Goal: Task Accomplishment & Management: Use online tool/utility

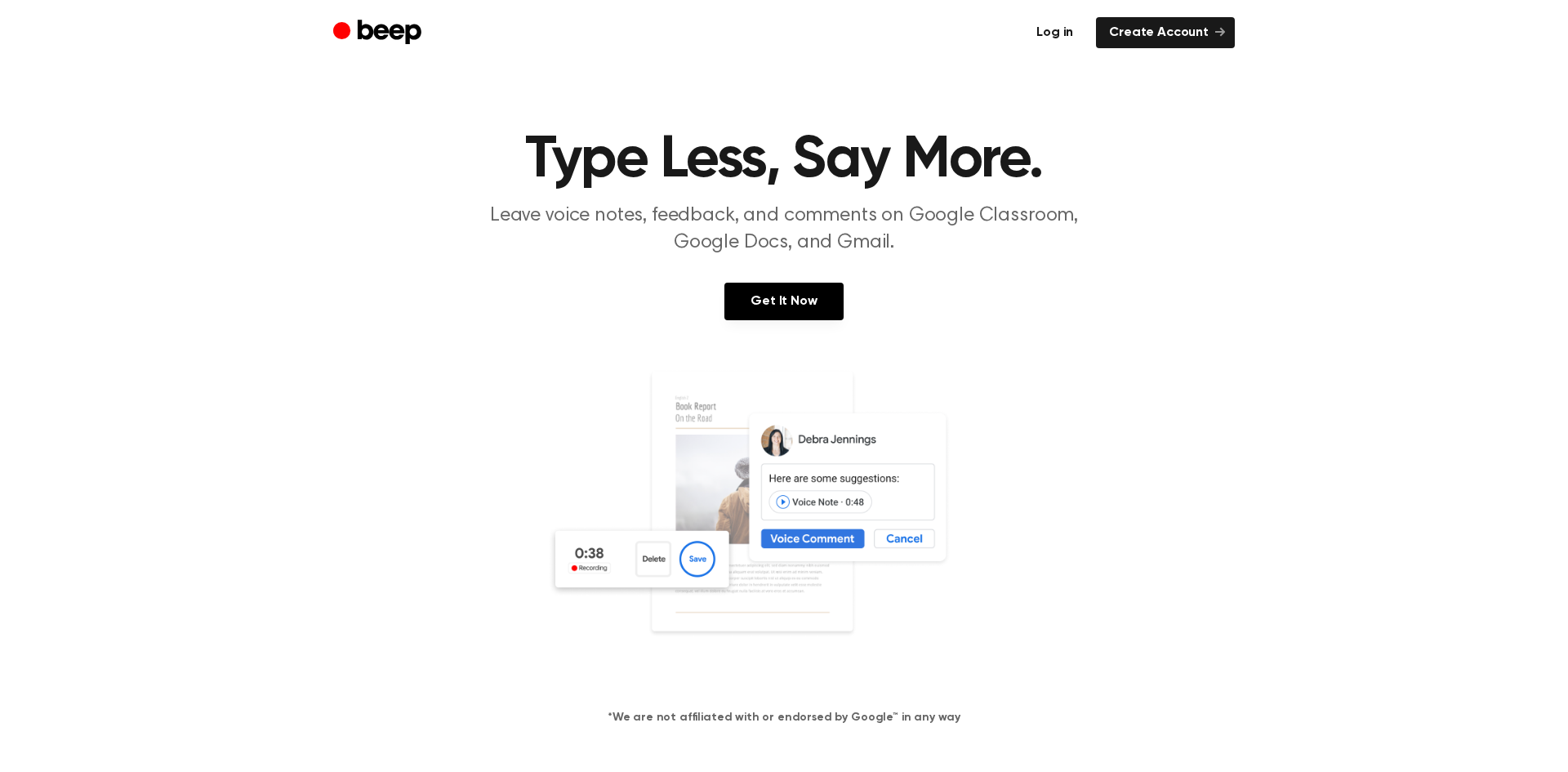
click at [1068, 38] on link "Log in" at bounding box center [1054, 32] width 63 height 31
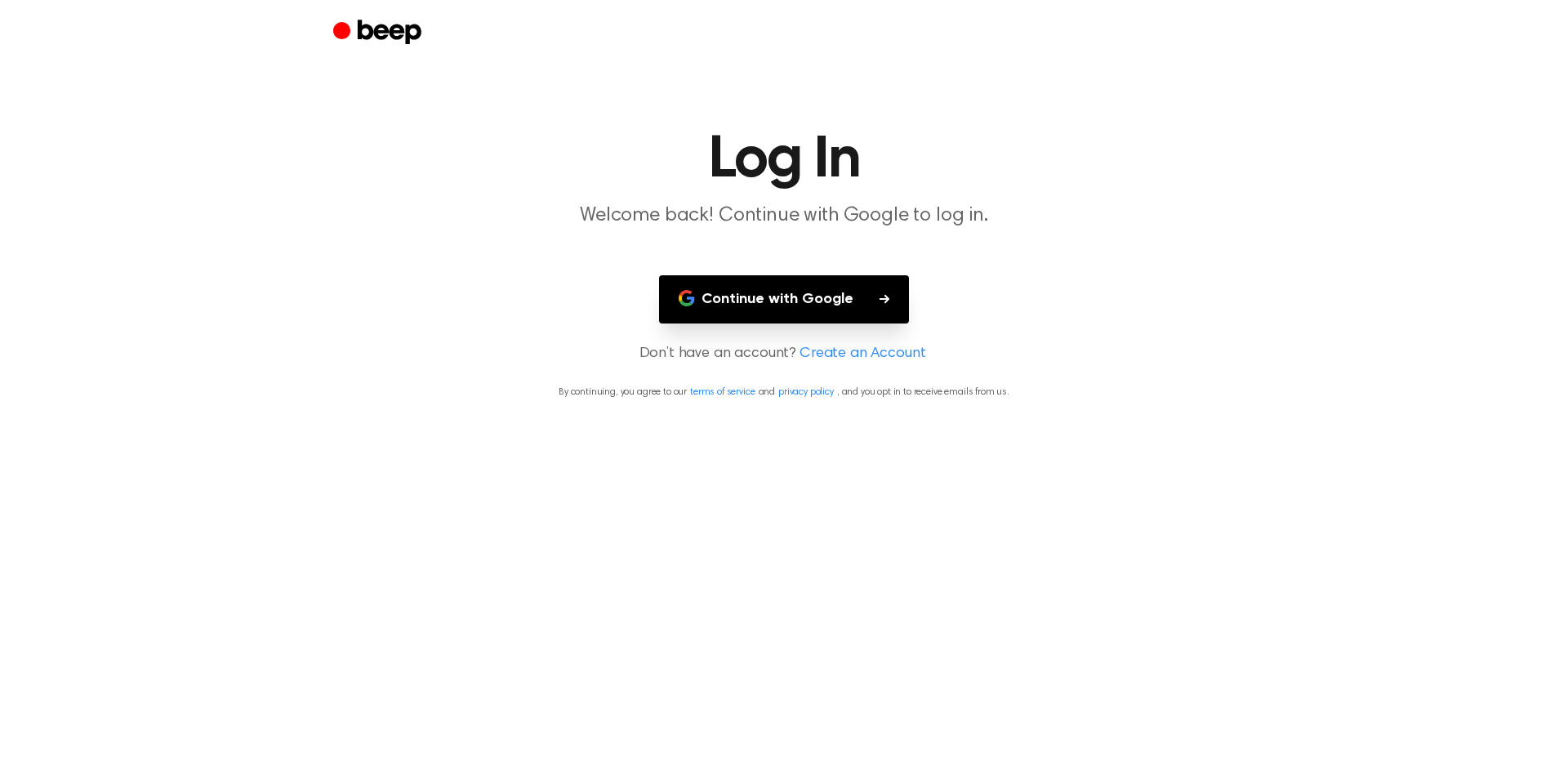
click at [815, 301] on button "Continue with Google" at bounding box center [784, 299] width 250 height 49
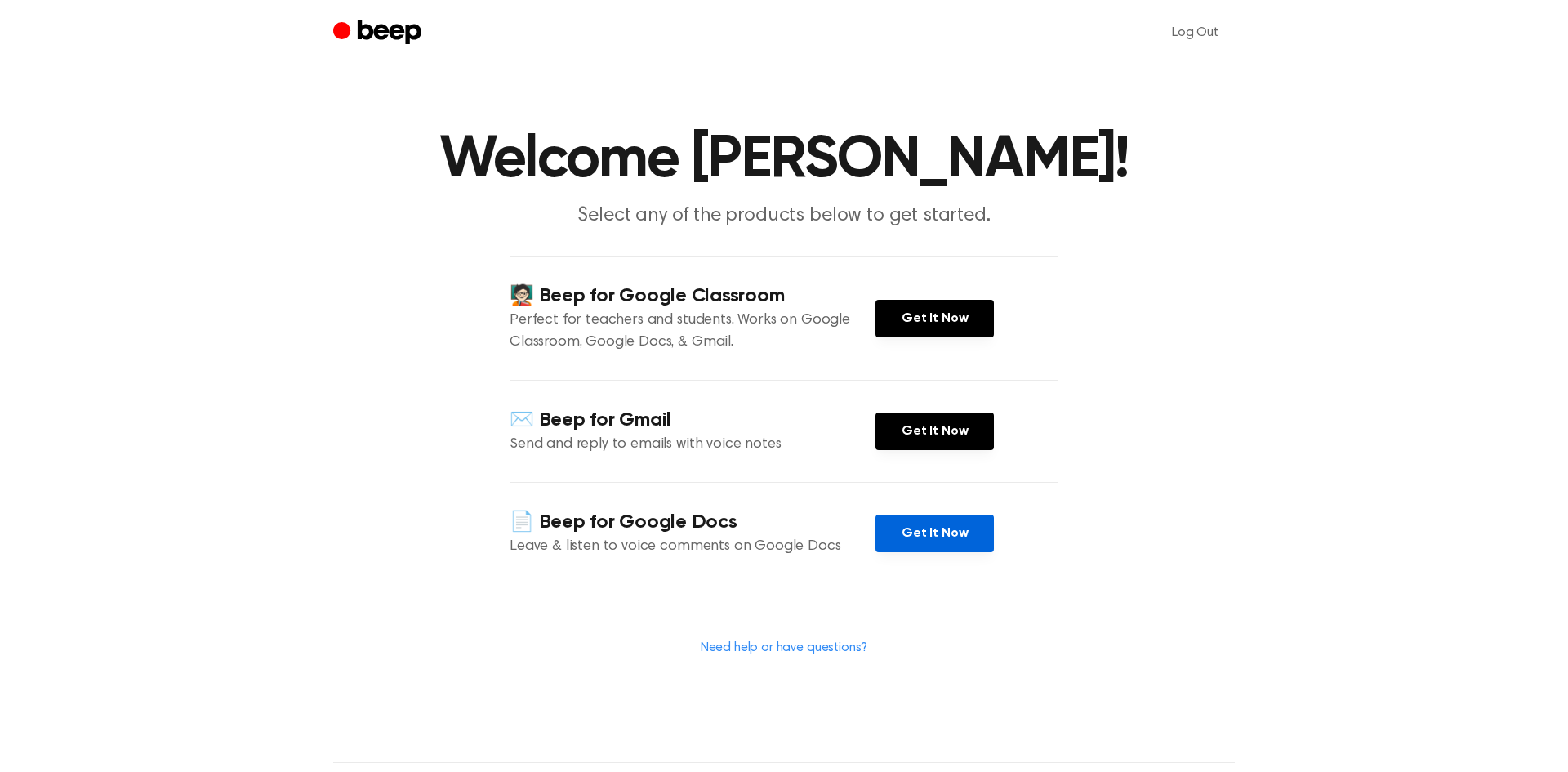
click at [927, 531] on link "Get It Now" at bounding box center [935, 533] width 118 height 38
